Goal: Information Seeking & Learning: Learn about a topic

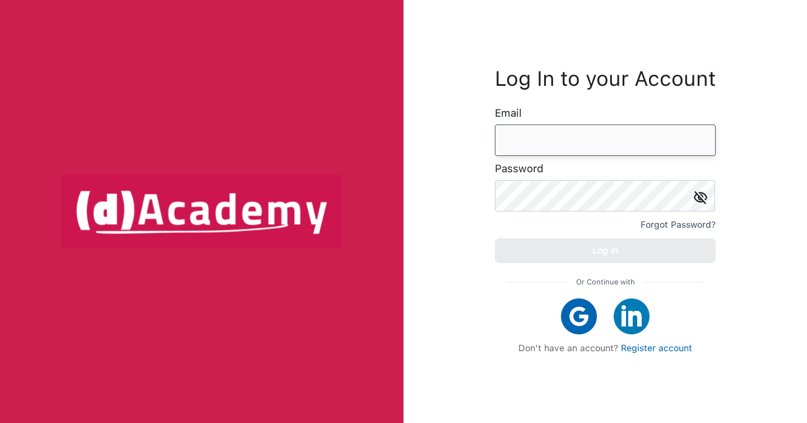
click at [520, 133] on input "email" at bounding box center [605, 139] width 221 height 31
paste input "**********"
type input "**********"
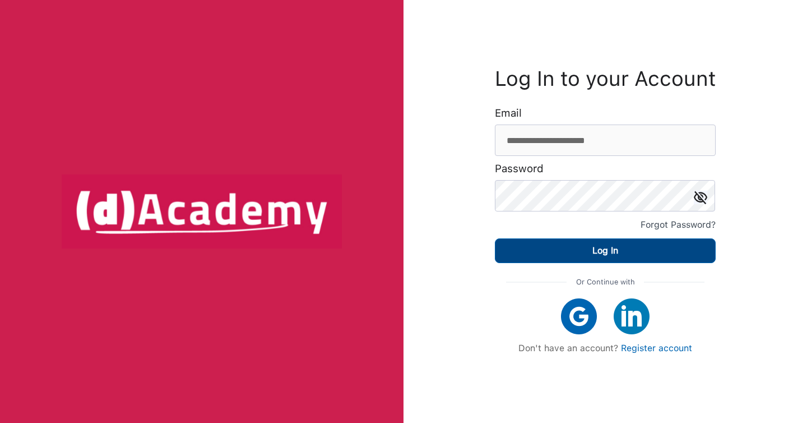
click at [606, 261] on button "Log In" at bounding box center [605, 250] width 221 height 25
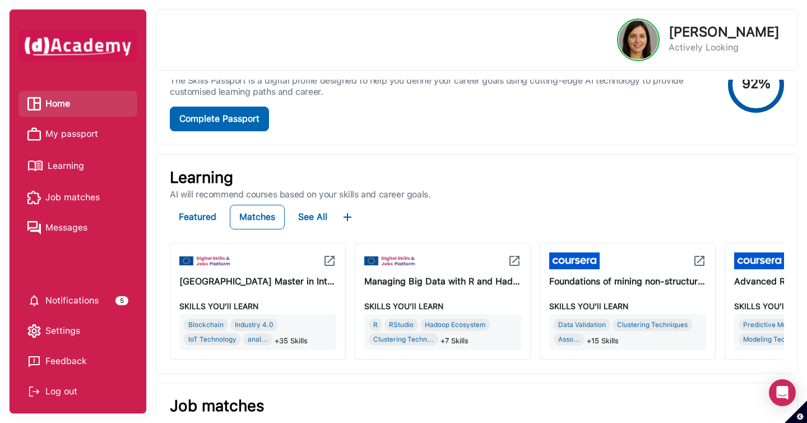
scroll to position [27, 0]
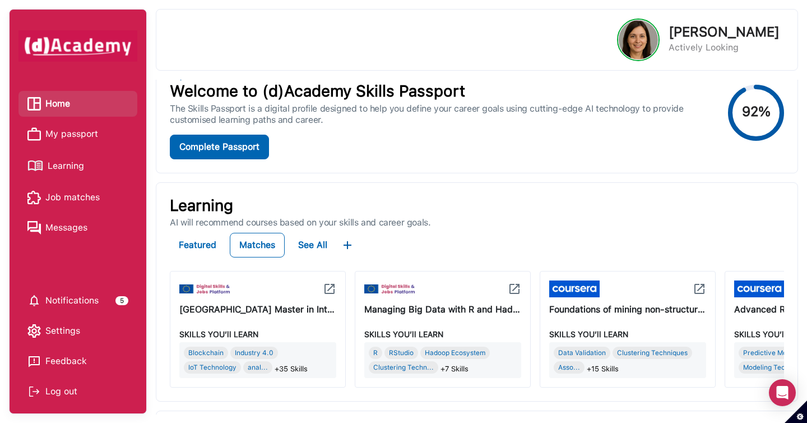
click at [77, 160] on span "Learning" at bounding box center [66, 165] width 36 height 17
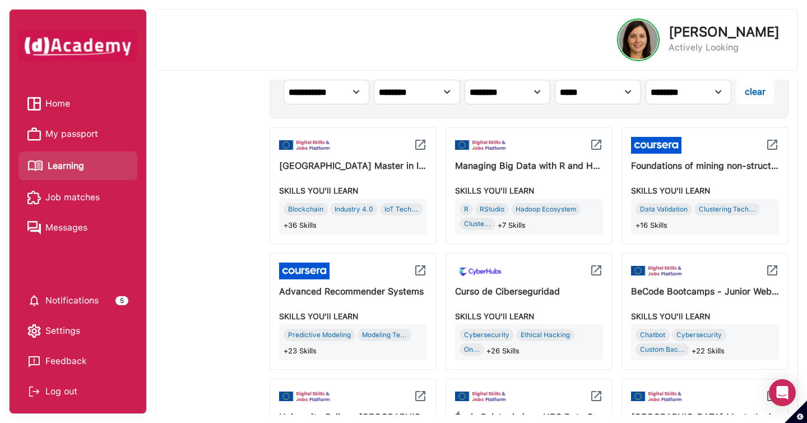
scroll to position [421, 0]
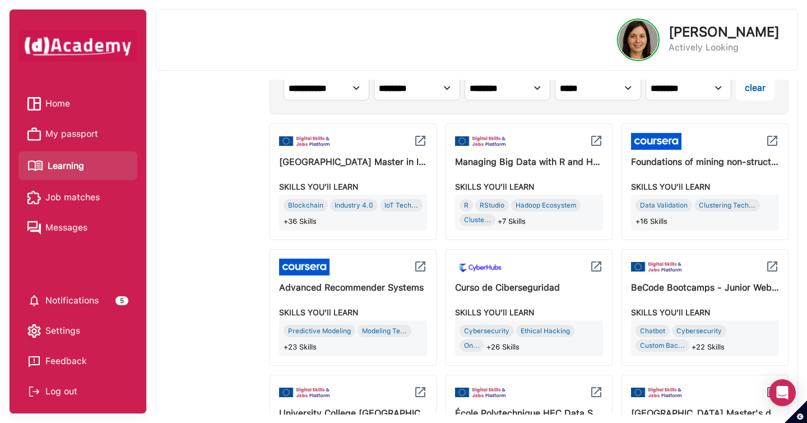
click at [771, 142] on img at bounding box center [771, 140] width 13 height 13
click at [421, 267] on img at bounding box center [420, 265] width 13 height 13
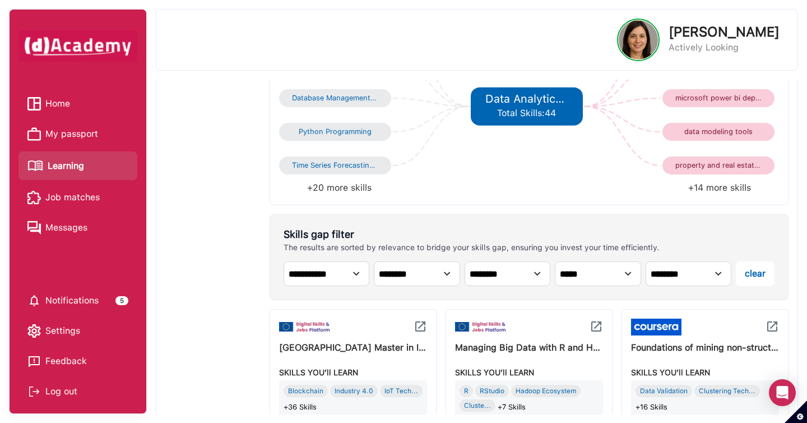
scroll to position [0, 0]
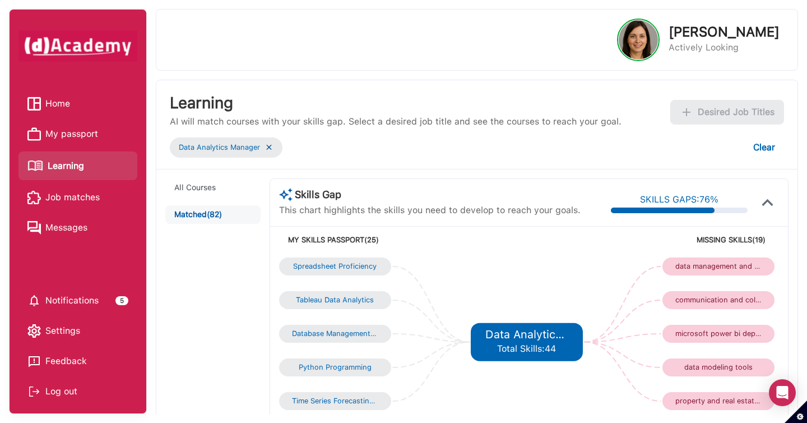
click at [79, 136] on span "My passport" at bounding box center [71, 134] width 53 height 17
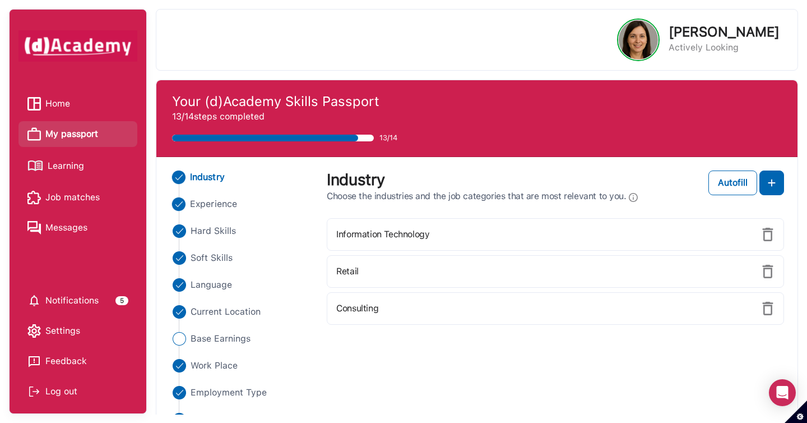
click at [219, 206] on span "Experience" at bounding box center [213, 203] width 47 height 13
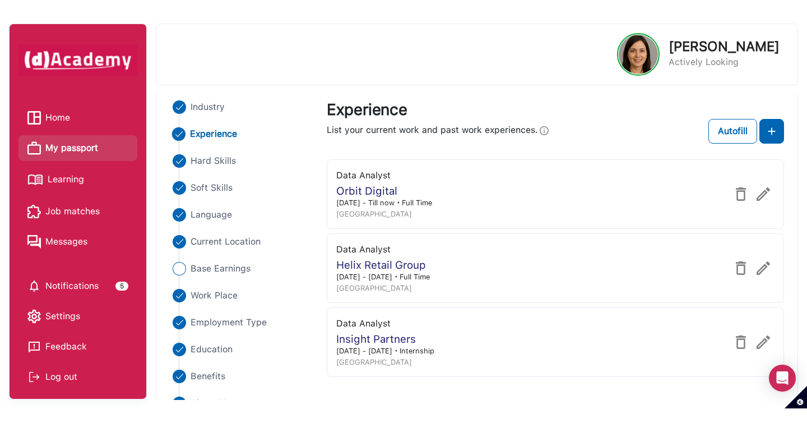
scroll to position [87, 0]
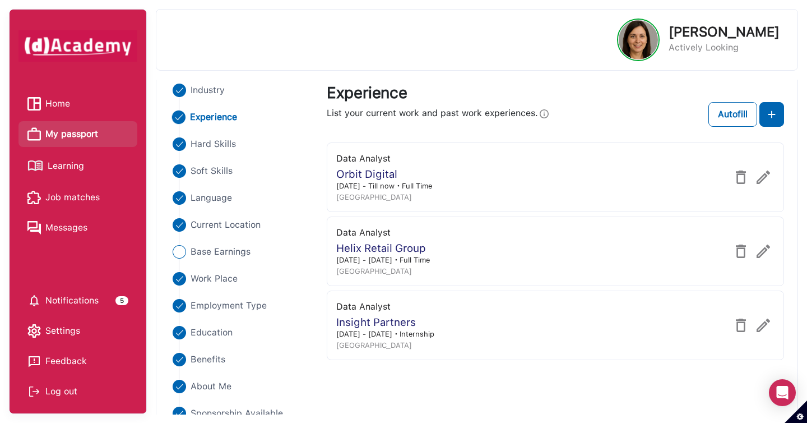
click at [60, 111] on span "Home" at bounding box center [57, 103] width 25 height 17
